Goal: Task Accomplishment & Management: Complete application form

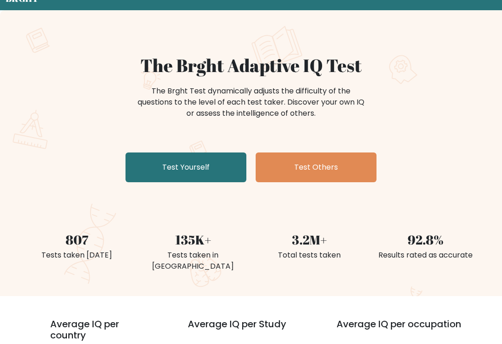
scroll to position [41, 0]
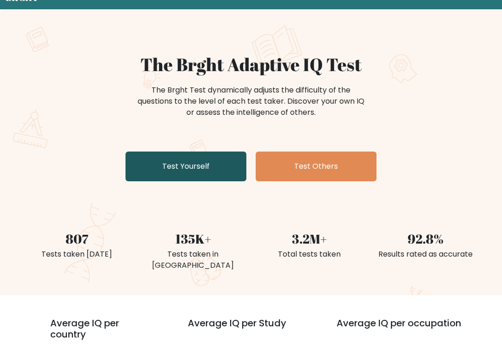
click at [224, 162] on link "Test Yourself" at bounding box center [186, 167] width 121 height 30
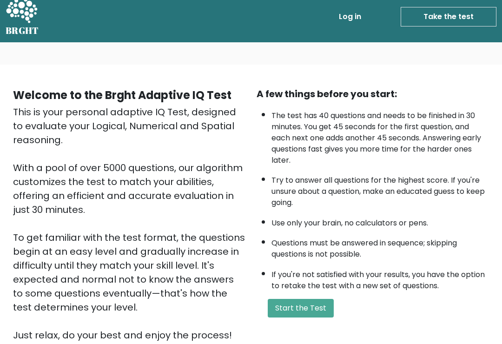
scroll to position [109, 0]
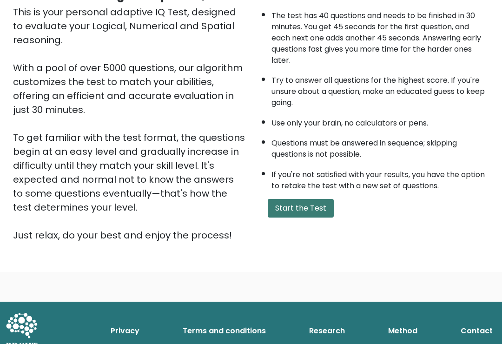
click at [319, 218] on button "Start the Test" at bounding box center [301, 208] width 66 height 19
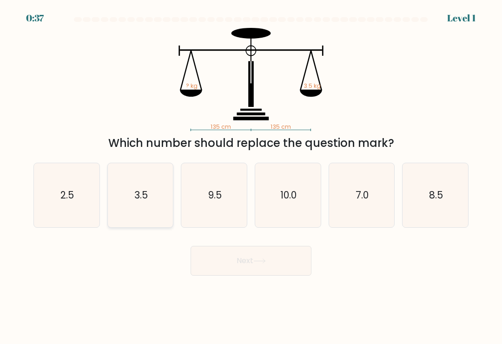
click at [134, 194] on icon "3.5" at bounding box center [140, 195] width 64 height 64
click at [251, 177] on input "b. 3.5" at bounding box center [251, 174] width 0 height 5
radio input "true"
click at [290, 257] on button "Next" at bounding box center [251, 261] width 121 height 30
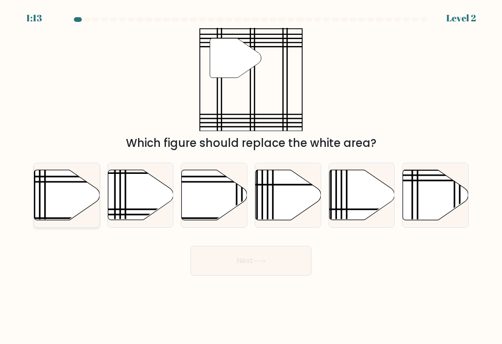
click at [57, 198] on icon at bounding box center [67, 195] width 66 height 50
click at [251, 177] on input "a." at bounding box center [251, 174] width 0 height 5
radio input "true"
click at [431, 200] on icon at bounding box center [436, 195] width 66 height 50
click at [252, 177] on input "f." at bounding box center [251, 174] width 0 height 5
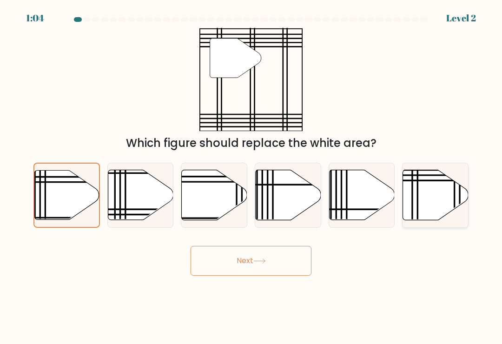
radio input "true"
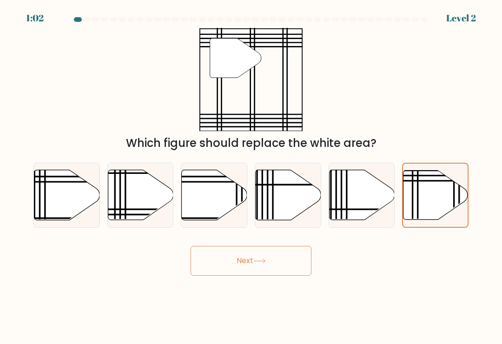
click at [285, 260] on button "Next" at bounding box center [251, 261] width 121 height 30
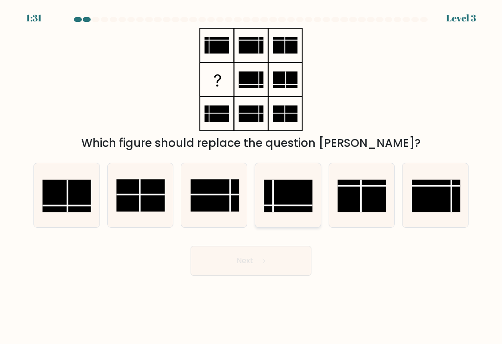
click at [296, 195] on rect at bounding box center [288, 196] width 48 height 33
click at [252, 177] on input "d." at bounding box center [251, 174] width 0 height 5
radio input "true"
click at [284, 261] on button "Next" at bounding box center [251, 261] width 121 height 30
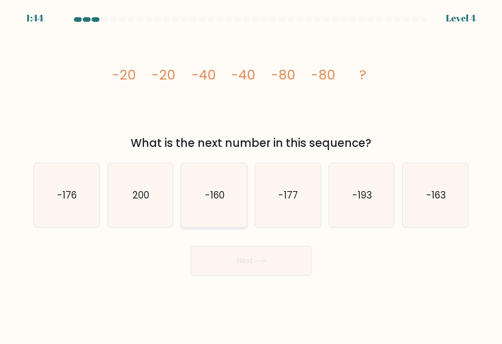
click at [211, 198] on text "-160" at bounding box center [215, 194] width 20 height 13
click at [251, 177] on input "c. -160" at bounding box center [251, 174] width 0 height 5
radio input "true"
click at [227, 267] on button "Next" at bounding box center [251, 261] width 121 height 30
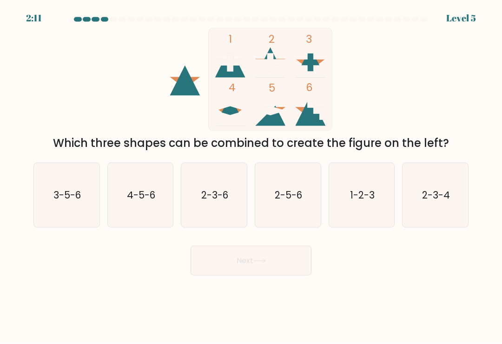
scroll to position [1, 0]
click at [333, 214] on icon "1-2-3" at bounding box center [362, 195] width 64 height 64
click at [252, 177] on input "e. 1-2-3" at bounding box center [251, 174] width 0 height 5
radio input "true"
click at [265, 263] on icon at bounding box center [260, 261] width 13 height 5
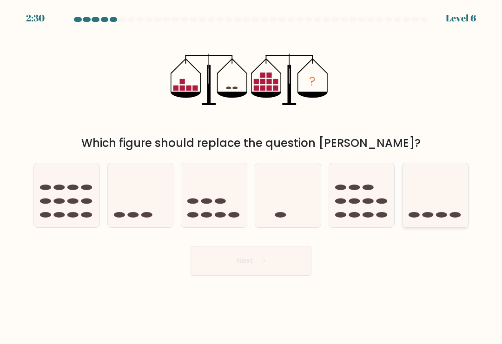
click at [427, 192] on icon at bounding box center [436, 195] width 66 height 54
click at [252, 177] on input "f." at bounding box center [251, 174] width 0 height 5
radio input "true"
click at [256, 262] on icon at bounding box center [260, 261] width 13 height 5
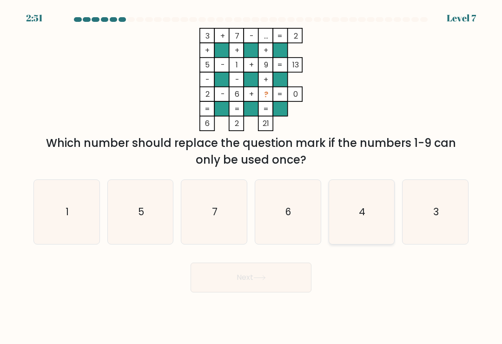
click at [361, 231] on icon "4" at bounding box center [362, 212] width 64 height 64
click at [252, 177] on input "e. 4" at bounding box center [251, 174] width 0 height 5
radio input "true"
click at [249, 282] on button "Next" at bounding box center [251, 278] width 121 height 30
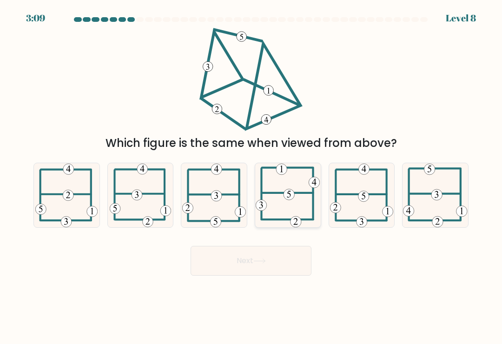
click at [290, 198] on icon at bounding box center [289, 194] width 4 height 7
click at [252, 177] on input "d." at bounding box center [251, 174] width 0 height 5
radio input "true"
click at [233, 267] on button "Next" at bounding box center [251, 261] width 121 height 30
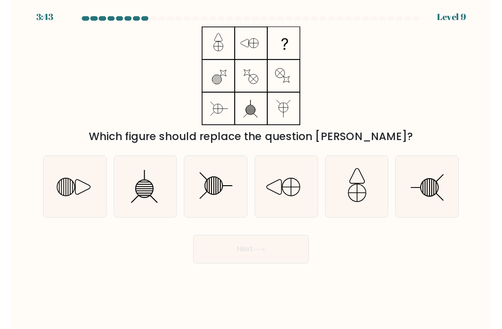
scroll to position [0, 0]
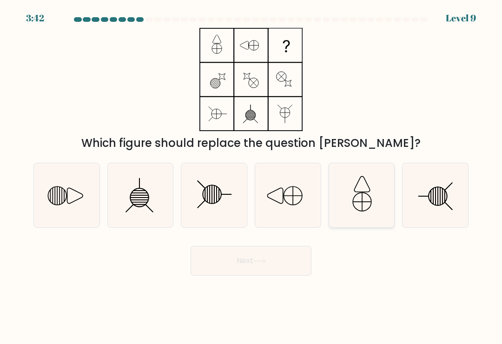
click at [358, 211] on icon at bounding box center [362, 195] width 64 height 64
click at [252, 177] on input "e." at bounding box center [251, 174] width 0 height 5
radio input "true"
click at [243, 261] on button "Next" at bounding box center [251, 261] width 121 height 30
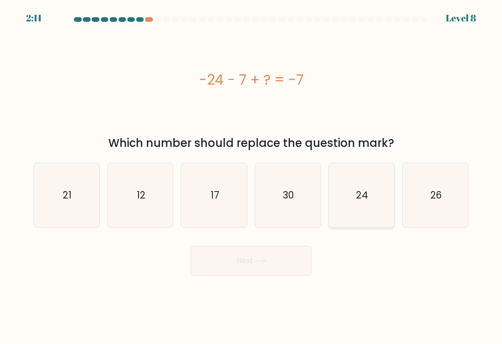
click at [354, 212] on icon "24" at bounding box center [362, 195] width 64 height 64
click at [252, 177] on input "e. 24" at bounding box center [251, 174] width 0 height 5
radio input "true"
click at [265, 263] on icon at bounding box center [259, 261] width 11 height 4
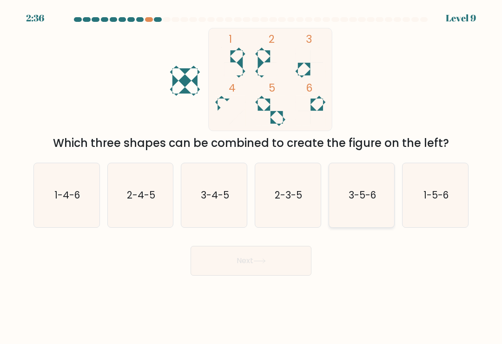
click at [370, 208] on icon "3-5-6" at bounding box center [362, 195] width 64 height 64
click at [252, 177] on input "e. 3-5-6" at bounding box center [251, 174] width 0 height 5
radio input "true"
click at [264, 264] on icon at bounding box center [260, 261] width 13 height 5
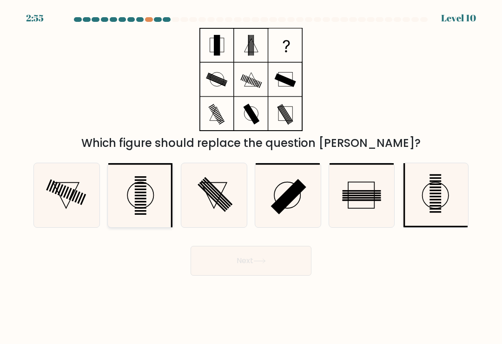
click at [135, 206] on rect at bounding box center [141, 204] width 12 height 1
click at [251, 177] on input "b." at bounding box center [251, 174] width 0 height 5
radio input "true"
click at [424, 200] on icon at bounding box center [436, 195] width 64 height 64
click at [252, 177] on input "f." at bounding box center [251, 174] width 0 height 5
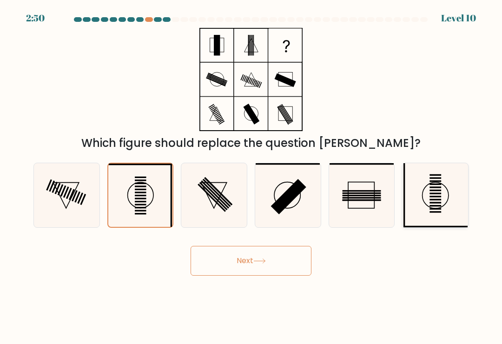
radio input "true"
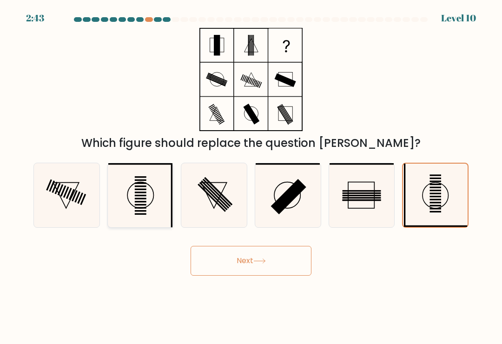
click at [138, 196] on rect at bounding box center [141, 195] width 12 height 1
click at [251, 177] on input "b." at bounding box center [251, 174] width 0 height 5
radio input "true"
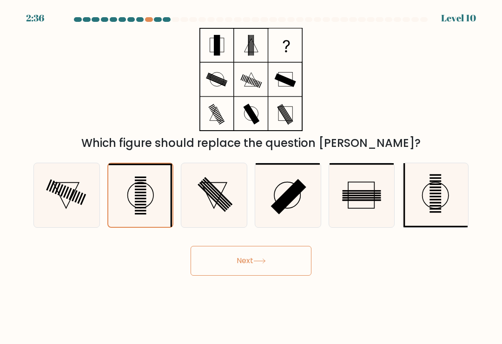
click at [260, 261] on button "Next" at bounding box center [251, 261] width 121 height 30
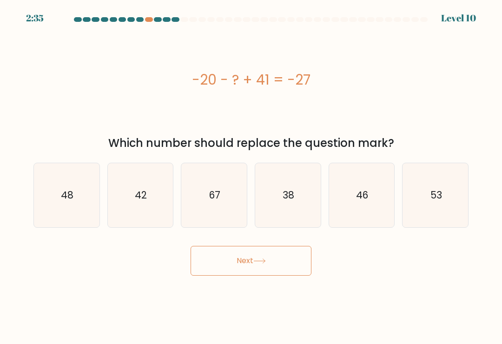
click at [261, 263] on icon at bounding box center [259, 261] width 11 height 4
click at [135, 276] on div "Next" at bounding box center [251, 257] width 447 height 37
click at [55, 200] on icon "48" at bounding box center [66, 195] width 64 height 64
click at [251, 177] on input "a. 48" at bounding box center [251, 174] width 0 height 5
radio input "true"
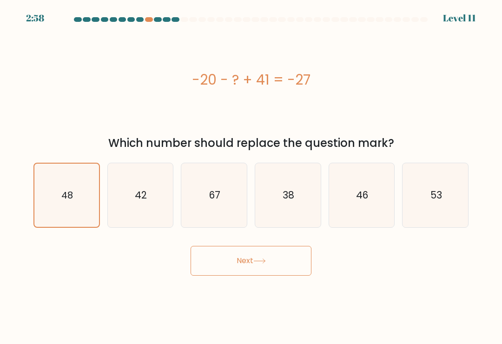
click at [297, 267] on button "Next" at bounding box center [251, 261] width 121 height 30
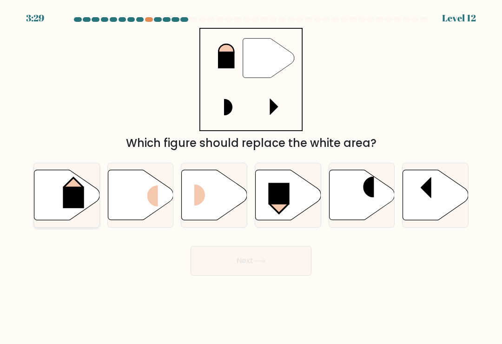
click at [62, 200] on icon at bounding box center [67, 195] width 66 height 50
click at [251, 177] on input "a." at bounding box center [251, 174] width 0 height 5
radio input "true"
click at [290, 270] on button "Next" at bounding box center [251, 261] width 121 height 30
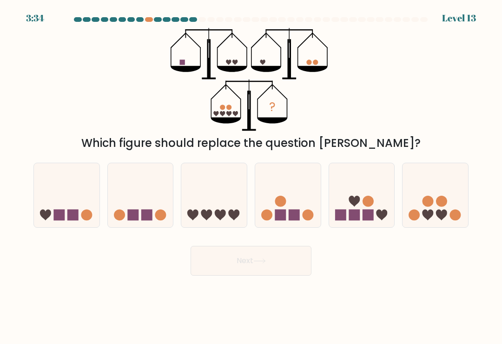
click at [224, 131] on icon "?" at bounding box center [251, 79] width 161 height 103
click at [142, 220] on rect at bounding box center [146, 215] width 11 height 11
click at [251, 177] on input "b." at bounding box center [251, 174] width 0 height 5
radio input "true"
click at [246, 264] on button "Next" at bounding box center [251, 261] width 121 height 30
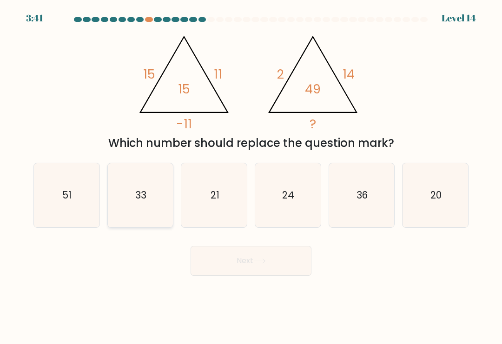
click at [140, 197] on text "33" at bounding box center [140, 194] width 11 height 13
click at [251, 177] on input "b. 33" at bounding box center [251, 174] width 0 height 5
radio input "true"
click at [153, 20] on at bounding box center [251, 19] width 355 height 5
click at [237, 275] on button "Next" at bounding box center [251, 261] width 121 height 30
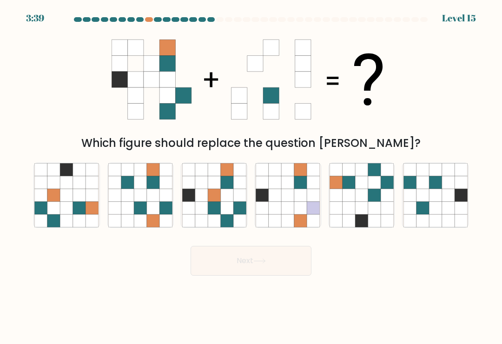
click at [426, 17] on div at bounding box center [425, 19] width 8 height 5
